Goal: Find contact information: Find contact information

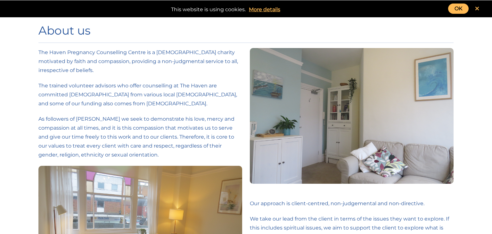
click at [462, 9] on link "OK" at bounding box center [458, 9] width 21 height 10
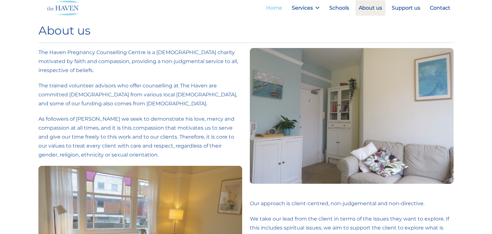
click at [276, 10] on link "Home" at bounding box center [274, 7] width 22 height 15
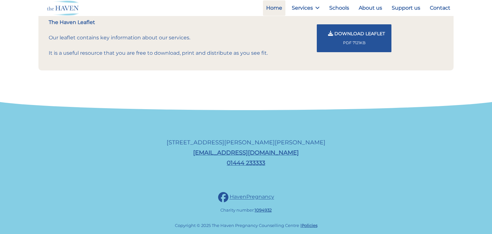
scroll to position [753, 0]
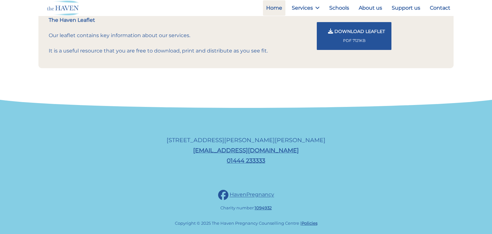
drag, startPoint x: 321, startPoint y: 144, endPoint x: 279, endPoint y: 141, distance: 42.7
click at [279, 141] on p "[STREET_ADDRESS][PERSON_NAME][PERSON_NAME] [EMAIL_ADDRESS][DOMAIN_NAME] 01444 2…" at bounding box center [246, 150] width 486 height 31
copy p "RH15 9AE"
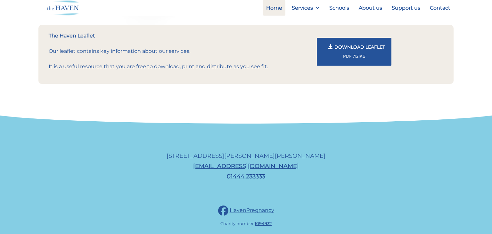
click at [255, 87] on p at bounding box center [246, 88] width 423 height 9
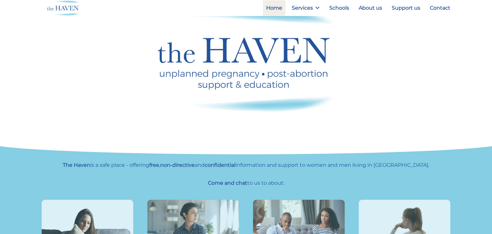
scroll to position [0, 0]
